Goal: Check status: Check status

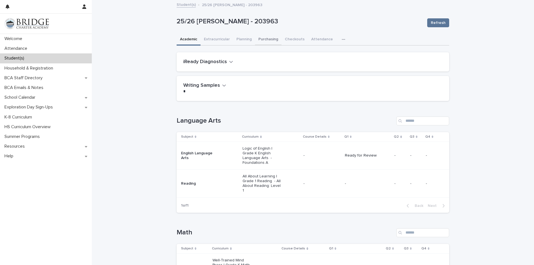
click at [273, 38] on button "Purchasing" at bounding box center [268, 40] width 26 height 12
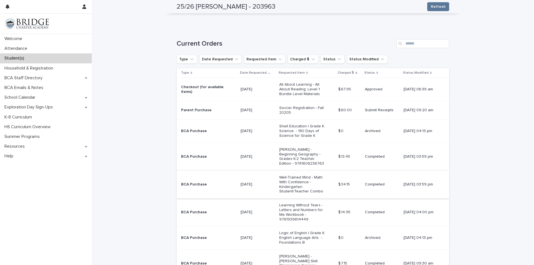
scroll to position [84, 0]
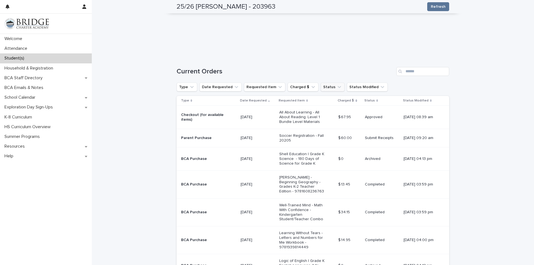
click at [321, 87] on button "Status" at bounding box center [333, 87] width 24 height 9
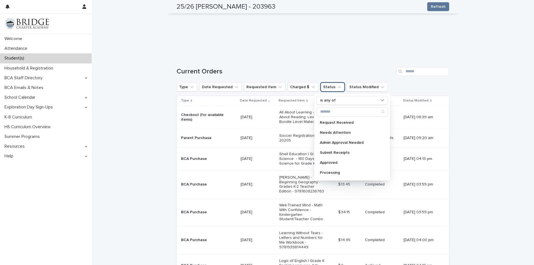
click at [321, 87] on button "Status" at bounding box center [333, 87] width 24 height 9
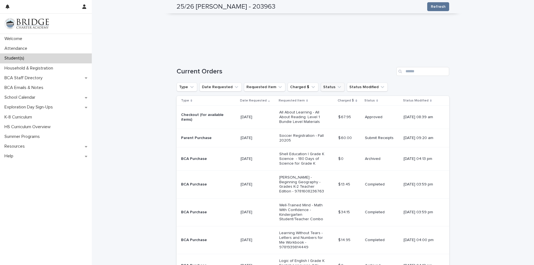
click at [321, 90] on button "Status" at bounding box center [333, 87] width 24 height 9
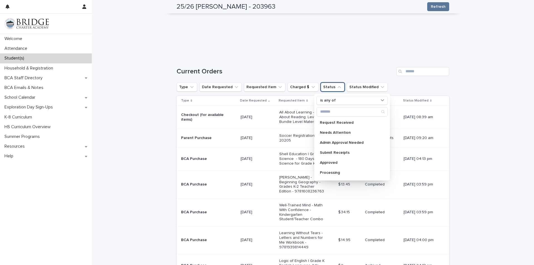
click at [322, 87] on button "Status" at bounding box center [333, 87] width 24 height 9
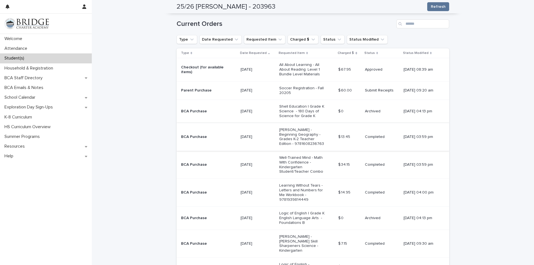
scroll to position [103, 0]
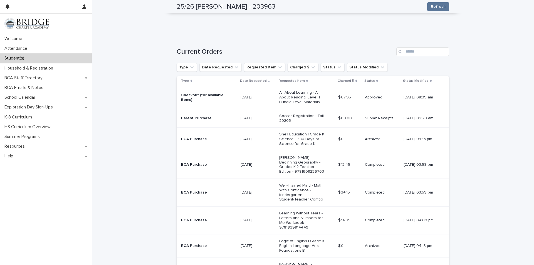
click at [305, 100] on p "All About Learning - All About Reading: Level 1 Bundle Level Materials" at bounding box center [302, 97] width 46 height 14
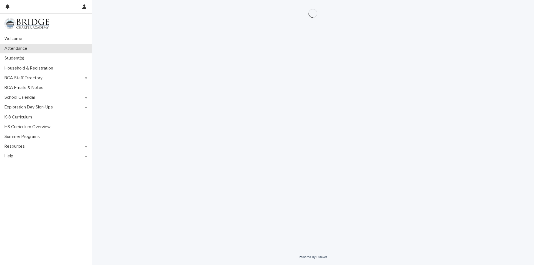
click at [23, 52] on div "Attendance" at bounding box center [46, 49] width 92 height 10
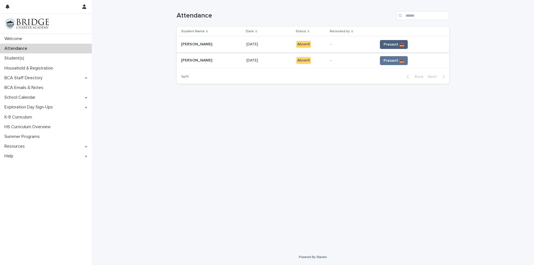
click at [393, 43] on span "Present 📥" at bounding box center [394, 45] width 21 height 6
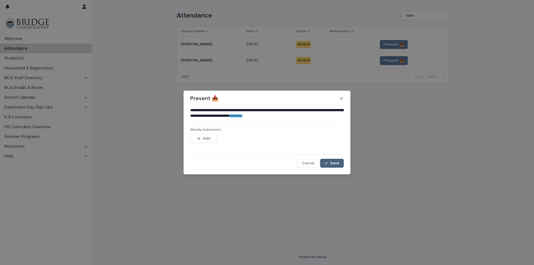
click at [331, 162] on span "Save" at bounding box center [334, 163] width 9 height 4
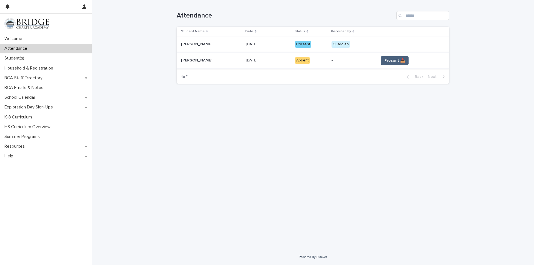
click at [385, 60] on span "Present 📥" at bounding box center [395, 61] width 21 height 6
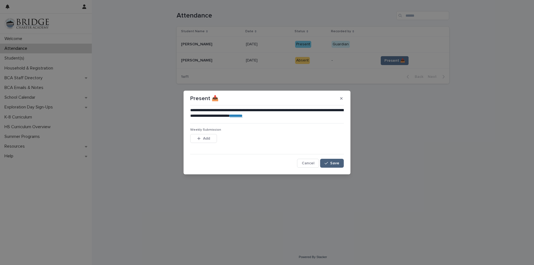
click at [330, 160] on button "Save" at bounding box center [332, 163] width 24 height 9
